Goal: Information Seeking & Learning: Learn about a topic

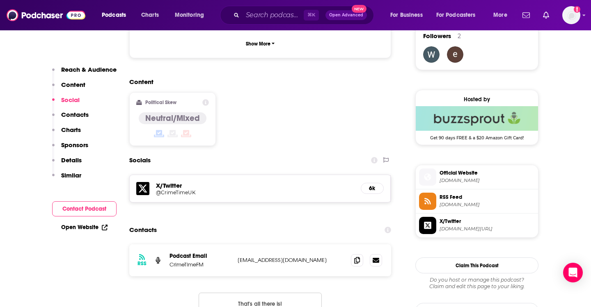
scroll to position [607, 0]
click at [270, 17] on input "Search podcasts, credits, & more..." at bounding box center [273, 15] width 61 height 13
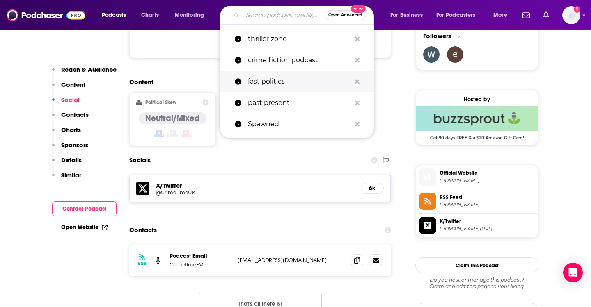
click at [274, 82] on p "fast politics" at bounding box center [299, 81] width 103 height 21
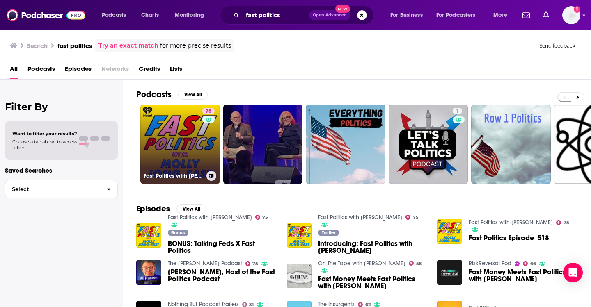
click at [173, 145] on link "75 Fast Politics with [PERSON_NAME]" at bounding box center [180, 145] width 80 height 80
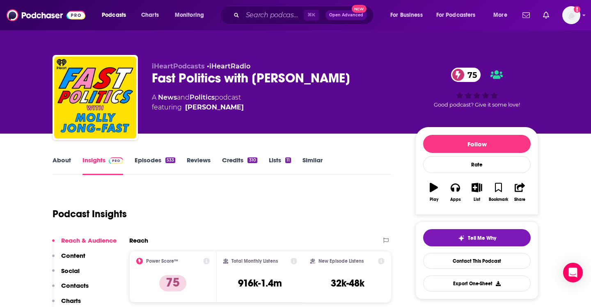
click at [318, 168] on link "Similar" at bounding box center [312, 165] width 20 height 19
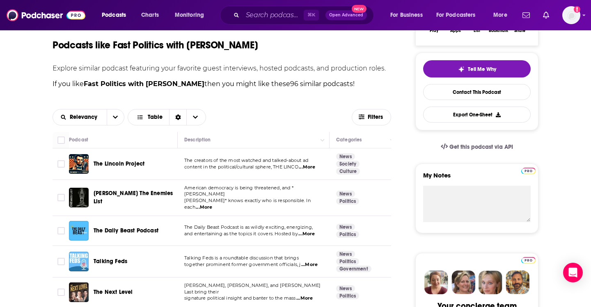
scroll to position [174, 0]
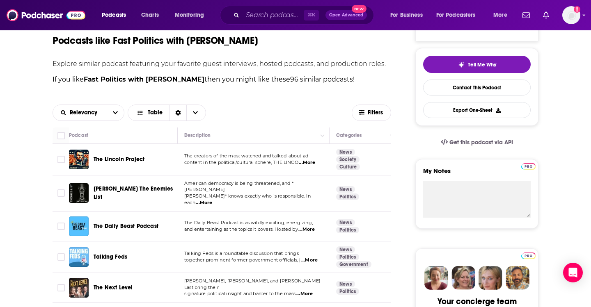
click at [212, 200] on span "...More" at bounding box center [204, 203] width 16 height 7
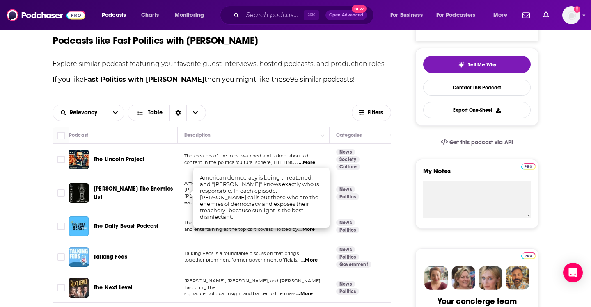
click at [387, 190] on td "News Politics" at bounding box center [365, 194] width 70 height 36
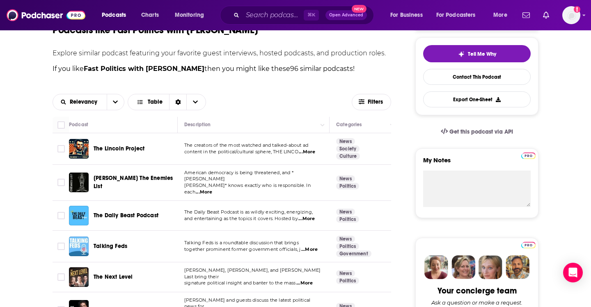
scroll to position [185, 0]
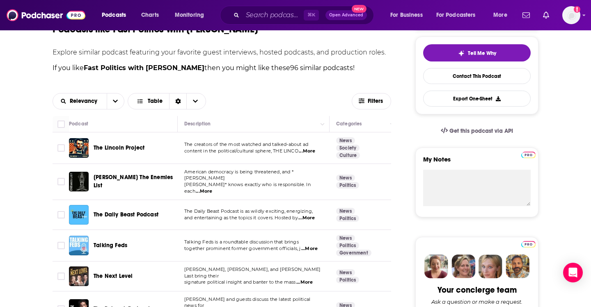
click at [136, 211] on span "The Daily Beast Podcast" at bounding box center [126, 214] width 65 height 7
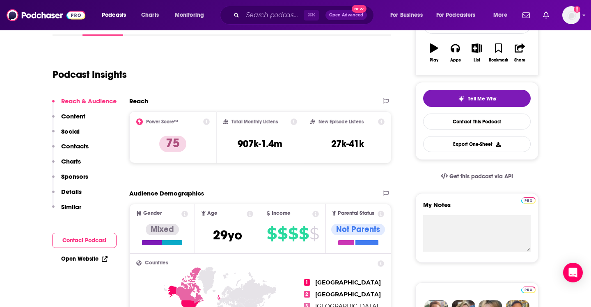
scroll to position [87, 0]
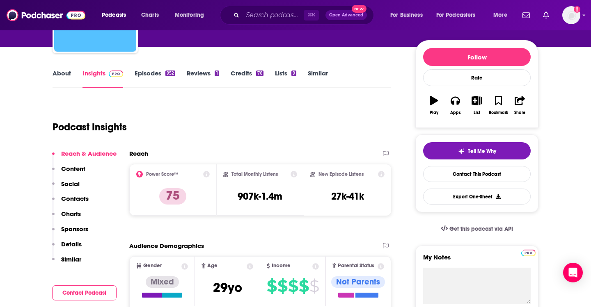
click at [158, 74] on link "Episodes 952" at bounding box center [155, 78] width 41 height 19
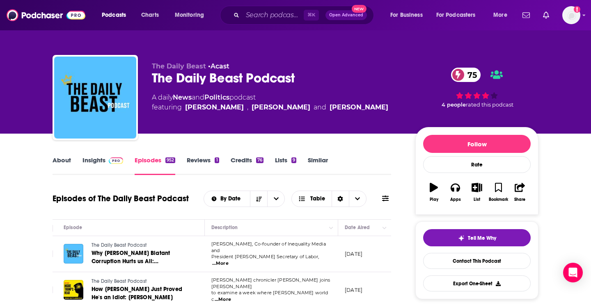
click at [101, 160] on link "Insights" at bounding box center [102, 165] width 41 height 19
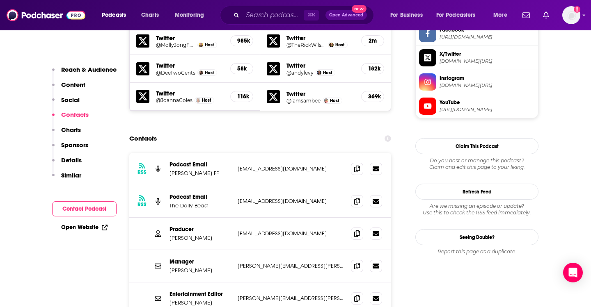
scroll to position [819, 0]
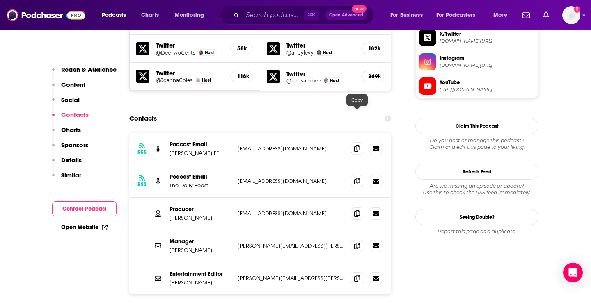
click at [355, 145] on icon at bounding box center [357, 148] width 6 height 7
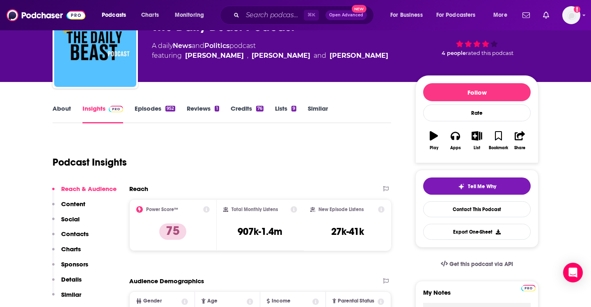
scroll to position [47, 0]
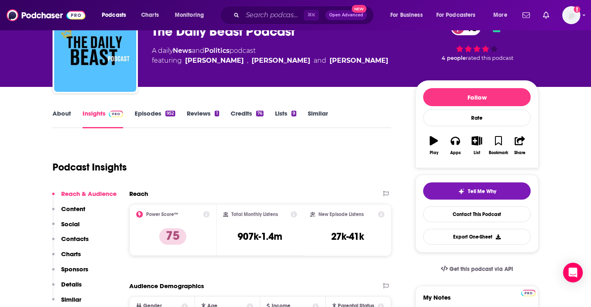
click at [66, 117] on link "About" at bounding box center [62, 119] width 18 height 19
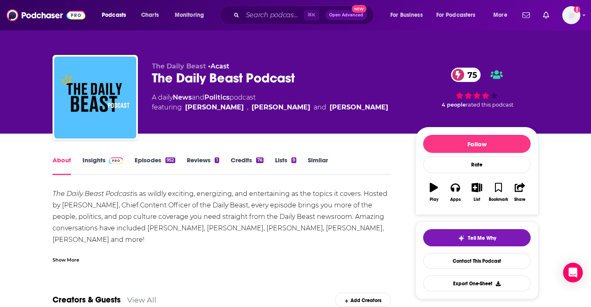
click at [140, 163] on link "Episodes 952" at bounding box center [155, 165] width 41 height 19
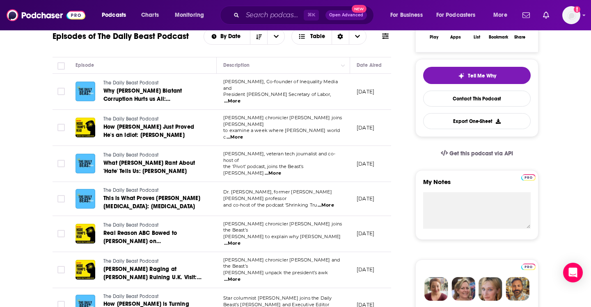
scroll to position [166, 0]
